Goal: Task Accomplishment & Management: Use online tool/utility

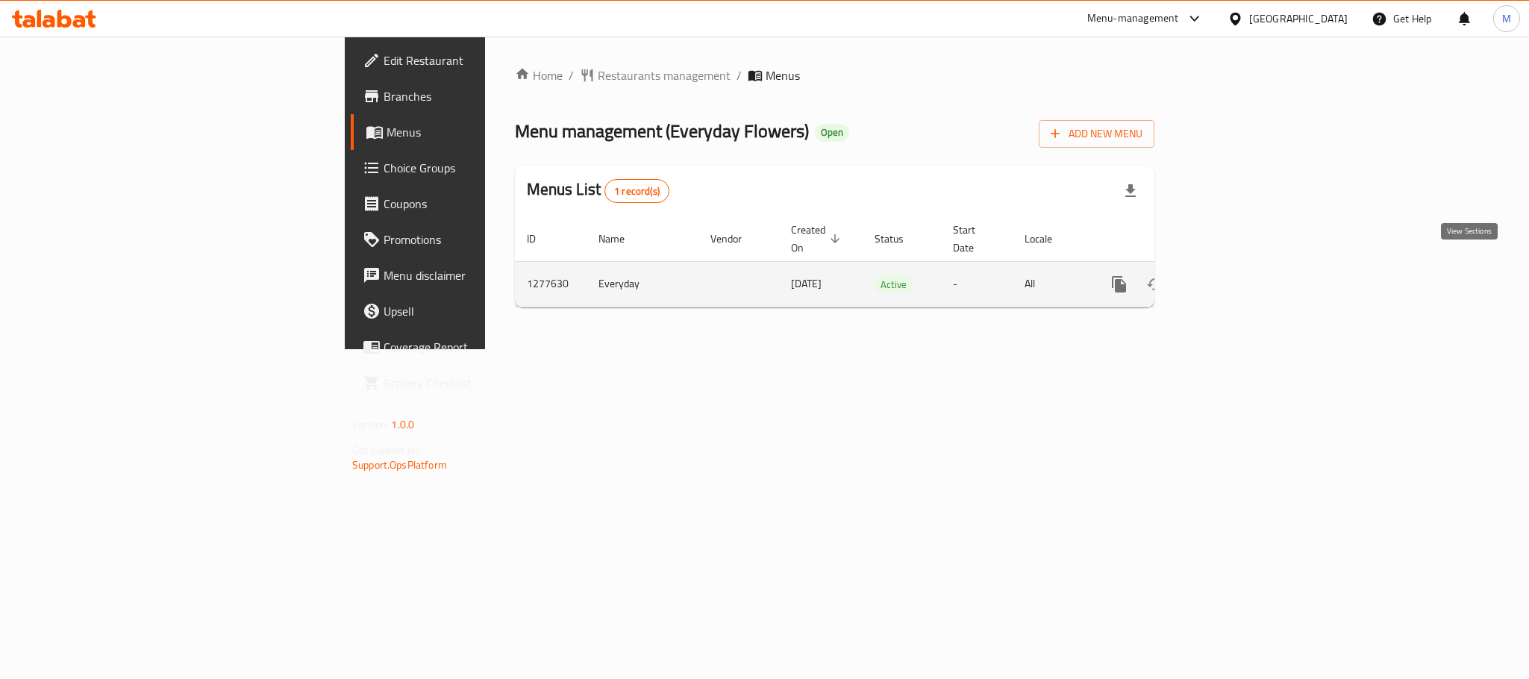
click at [1235, 275] on icon "enhanced table" at bounding box center [1226, 284] width 18 height 18
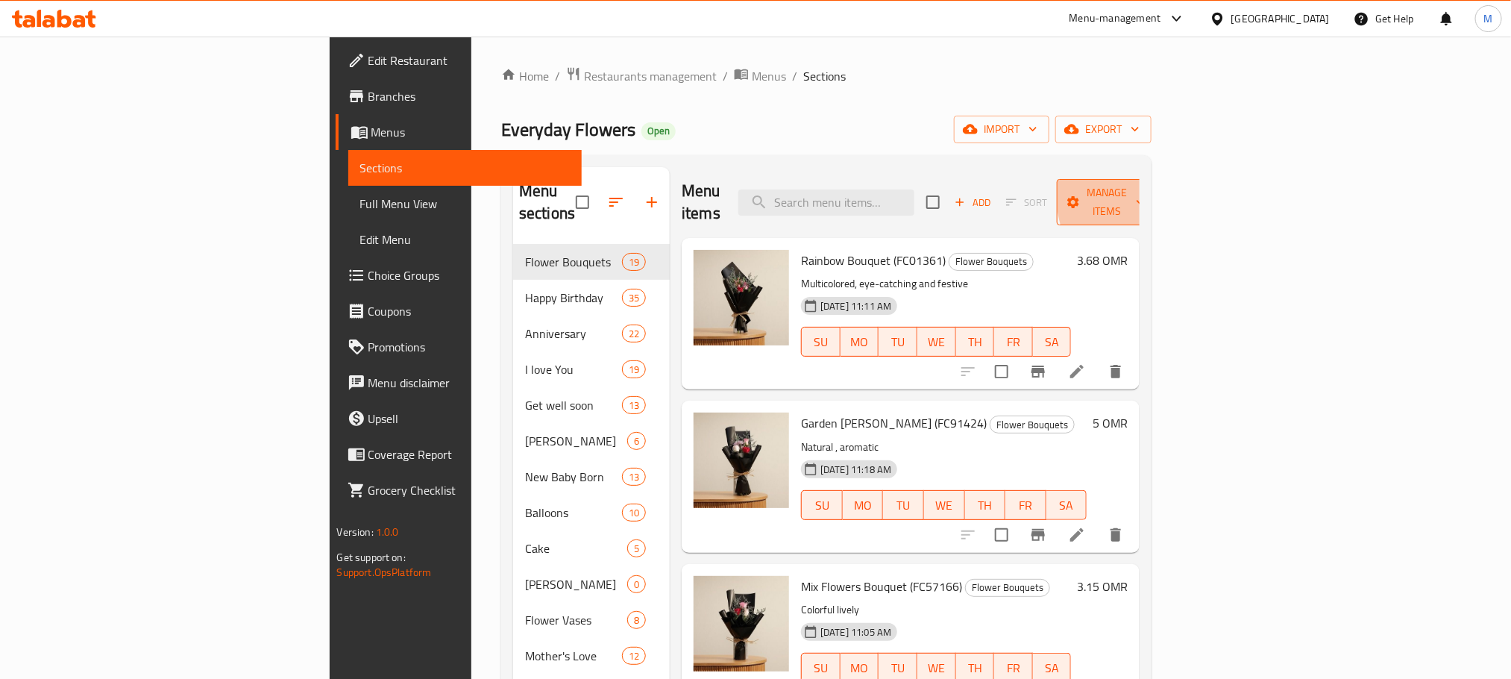
click at [1148, 195] on icon "button" at bounding box center [1140, 202] width 15 height 15
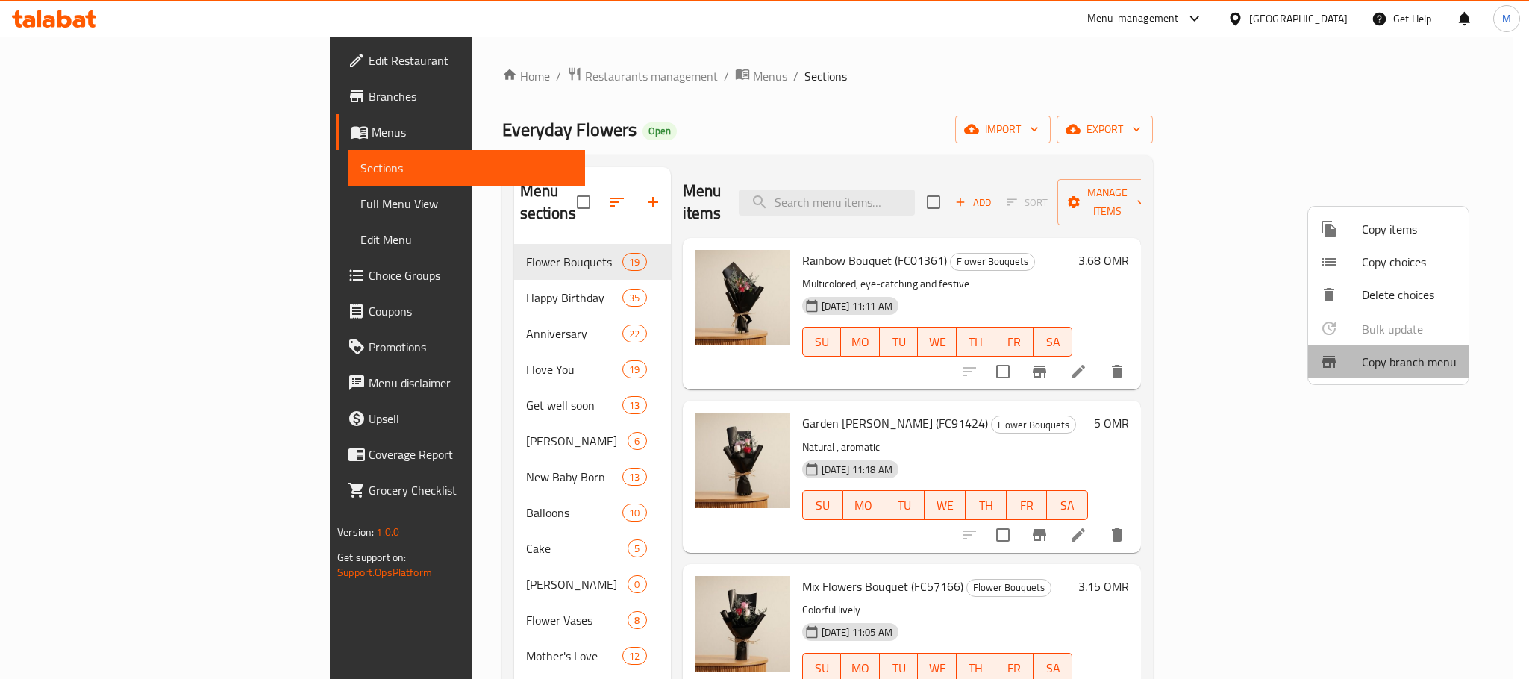
click at [1399, 361] on span "Copy branch menu" at bounding box center [1408, 362] width 95 height 18
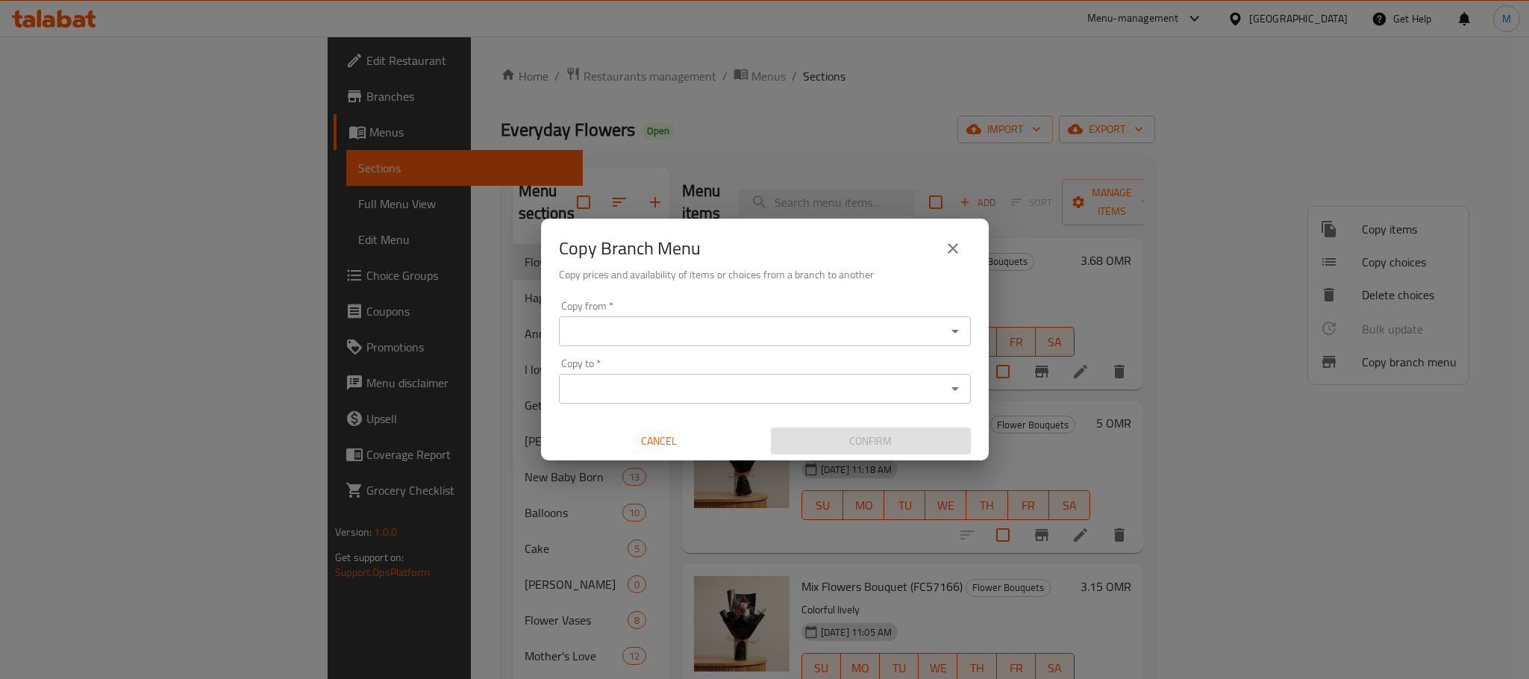
click at [714, 336] on input "Copy from   *" at bounding box center [752, 331] width 378 height 21
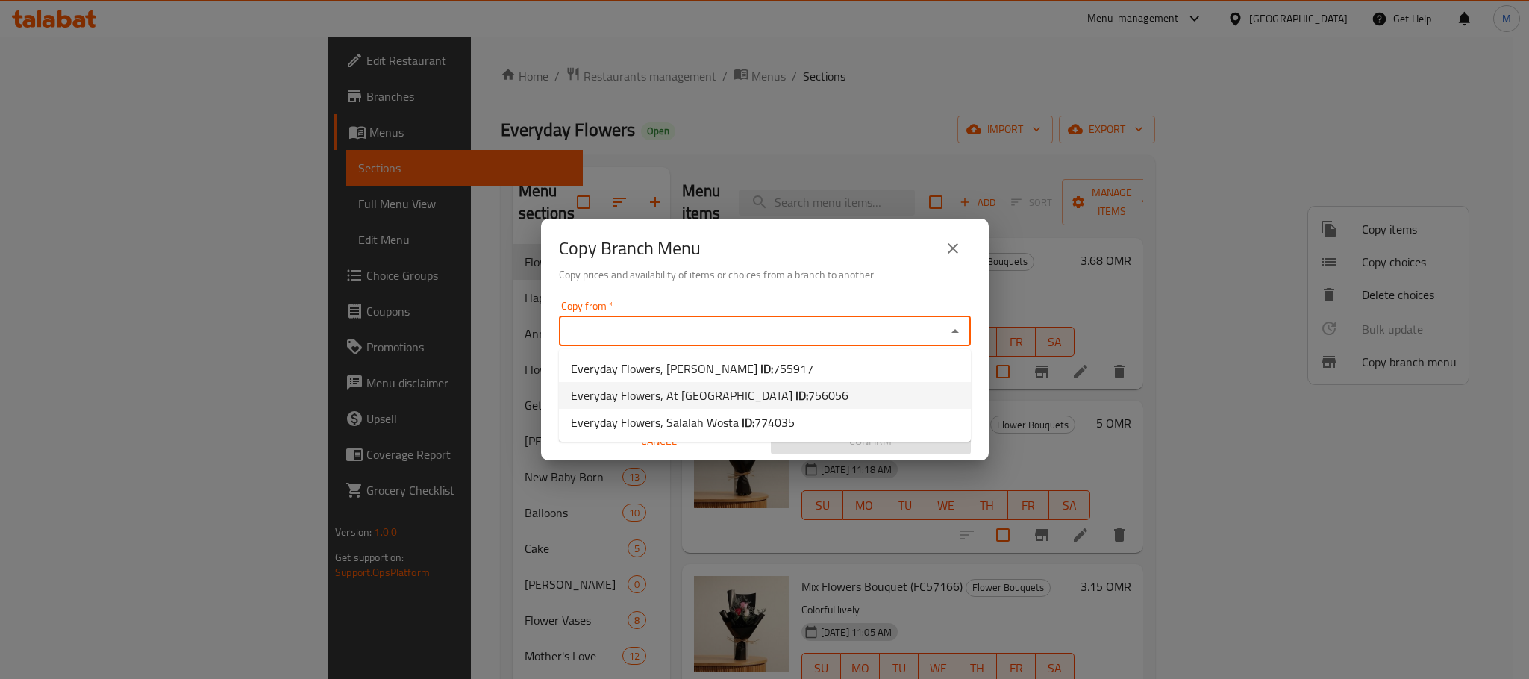
click at [808, 392] on span "756056" at bounding box center [828, 395] width 40 height 22
type input "Everyday Flowers, At [GEOGRAPHIC_DATA]"
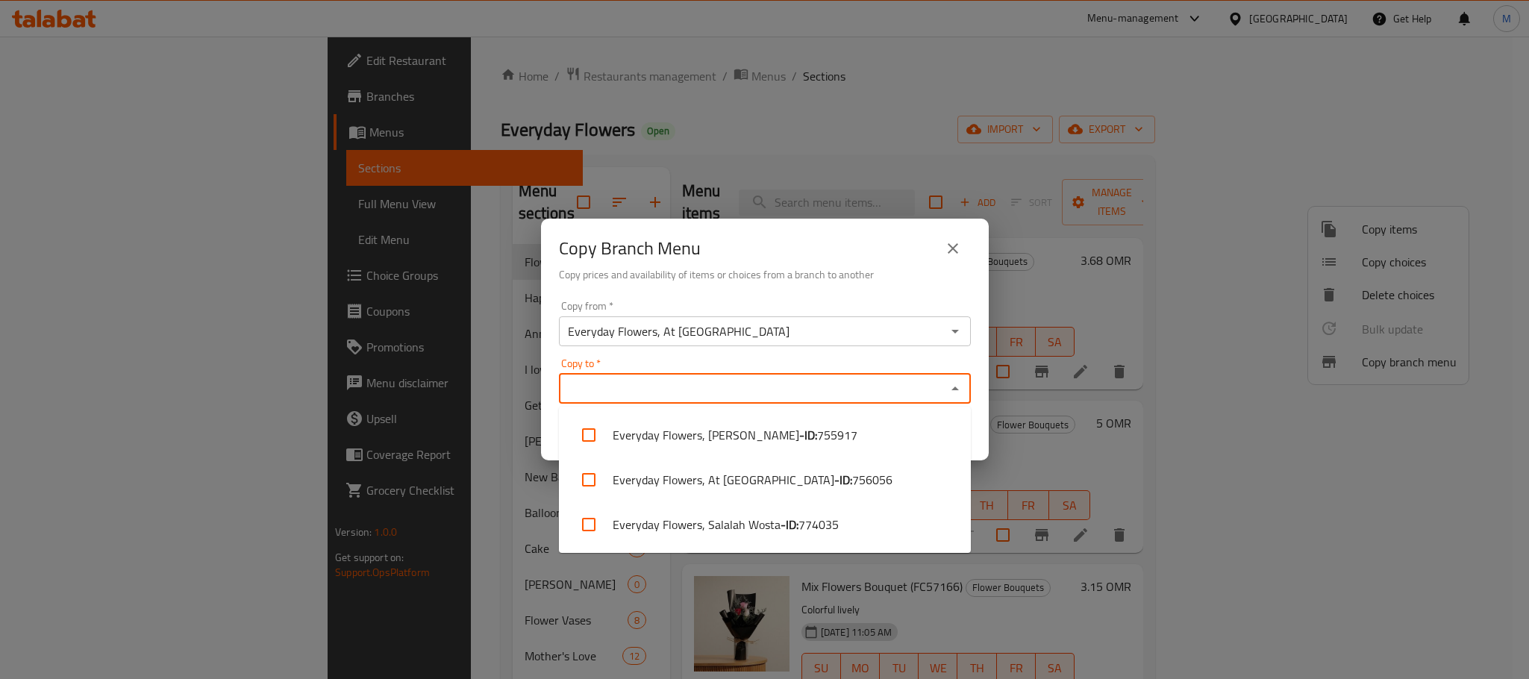
click at [753, 385] on input "Copy to   *" at bounding box center [752, 388] width 378 height 21
click at [797, 530] on b "- ID:" at bounding box center [789, 524] width 18 height 18
checkbox input "true"
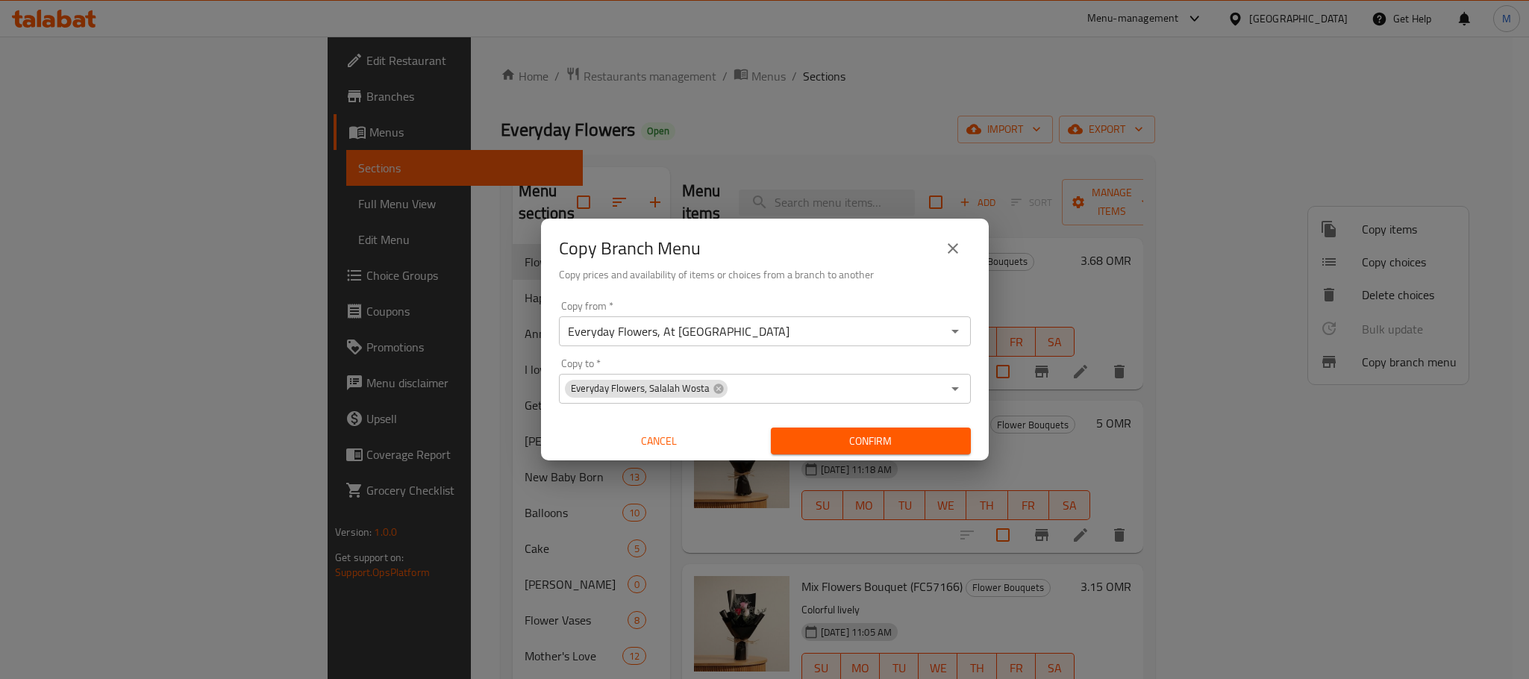
click at [772, 253] on div "Copy Branch Menu" at bounding box center [765, 249] width 412 height 36
click at [871, 443] on span "Confirm" at bounding box center [871, 441] width 176 height 19
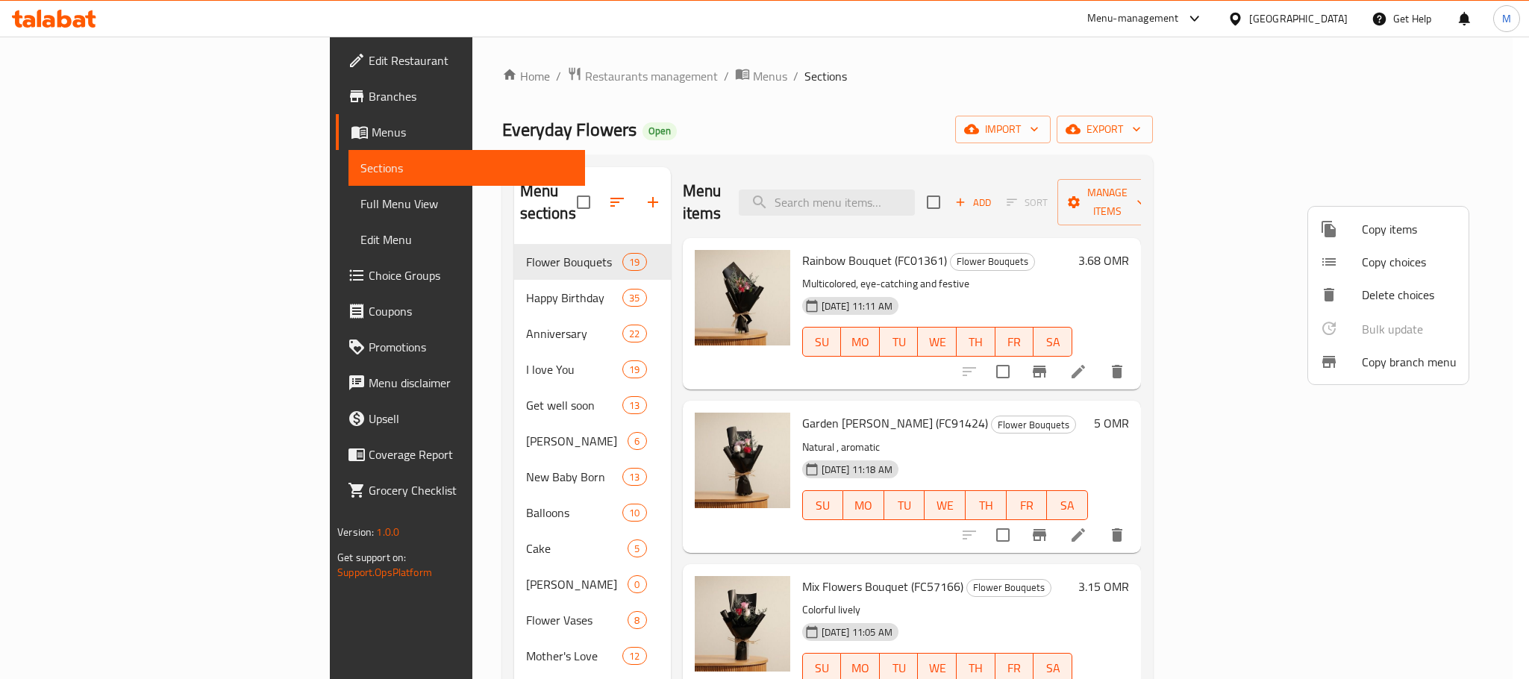
click at [786, 63] on div at bounding box center [764, 339] width 1529 height 679
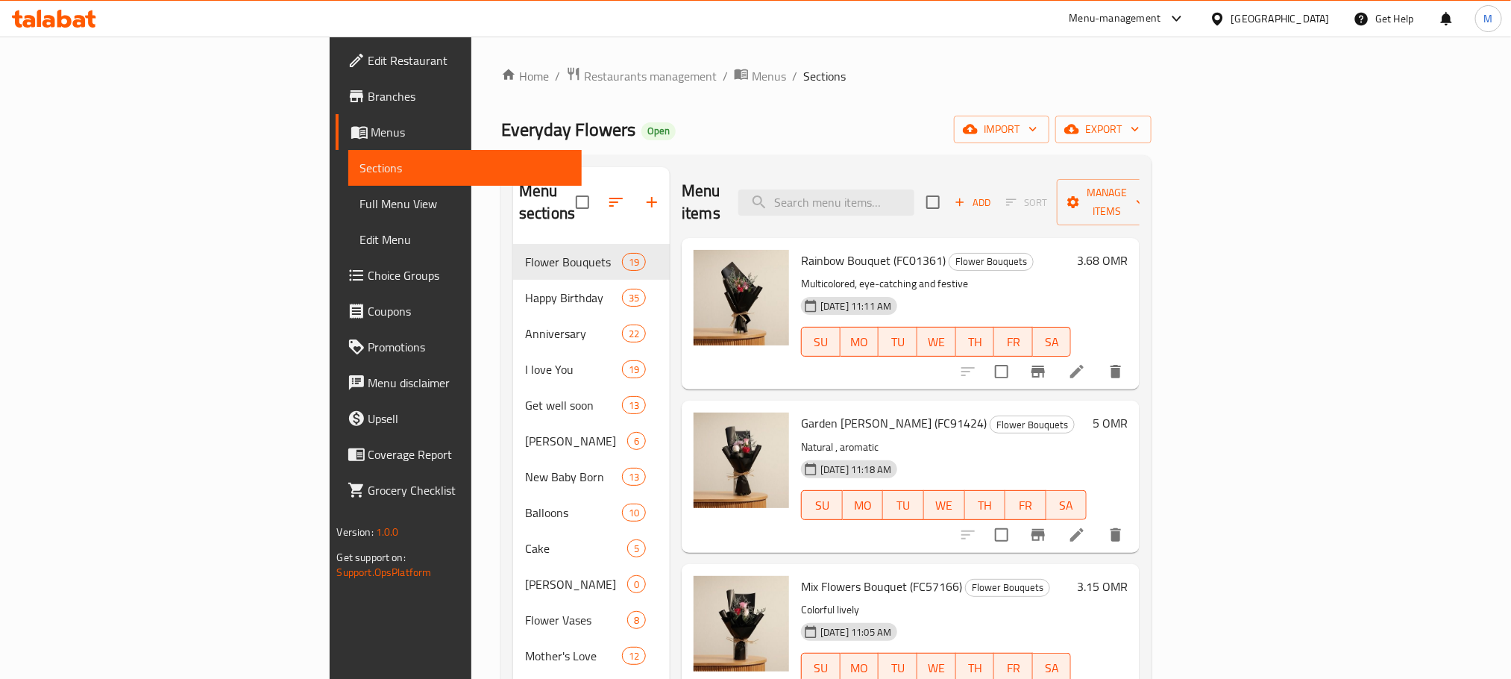
click at [369, 90] on span "Branches" at bounding box center [469, 96] width 201 height 18
